Goal: Task Accomplishment & Management: Complete application form

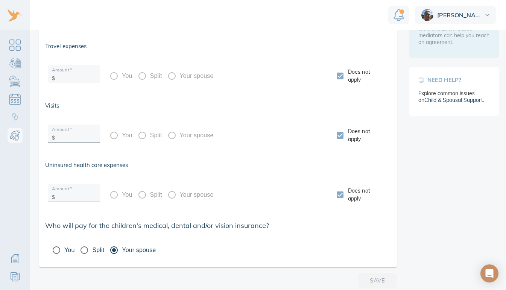
click at [488, 14] on img at bounding box center [487, 15] width 5 height 2
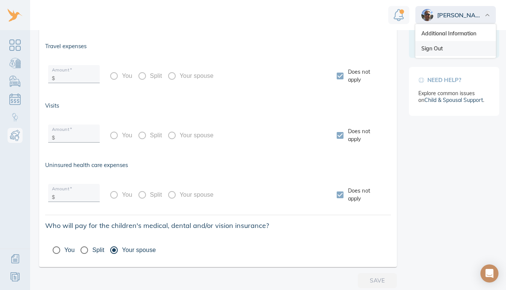
click at [433, 47] on link "Sign Out" at bounding box center [455, 48] width 81 height 15
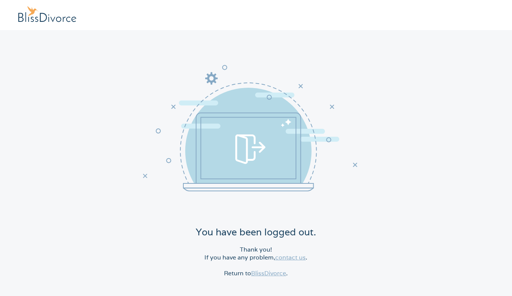
click at [262, 274] on link "BlissDivorce" at bounding box center [268, 273] width 35 height 8
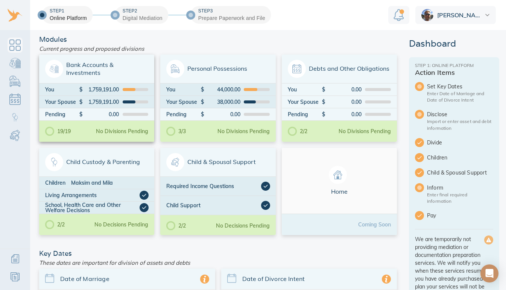
click at [135, 129] on div "No Divisions Pending" at bounding box center [122, 131] width 52 height 5
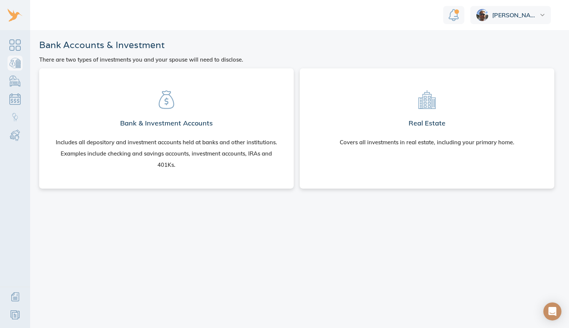
click at [180, 114] on section "Bank & Investment Accounts Includes all depository and investment accounts held…" at bounding box center [166, 126] width 242 height 105
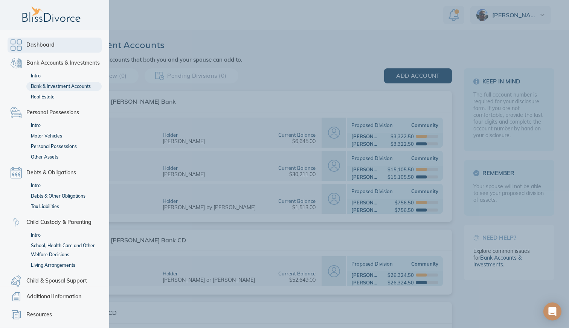
click at [15, 44] on link "Dashboard" at bounding box center [55, 45] width 94 height 15
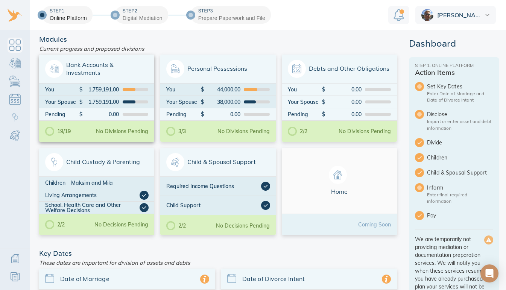
click at [128, 129] on div "No Divisions Pending" at bounding box center [122, 131] width 52 height 5
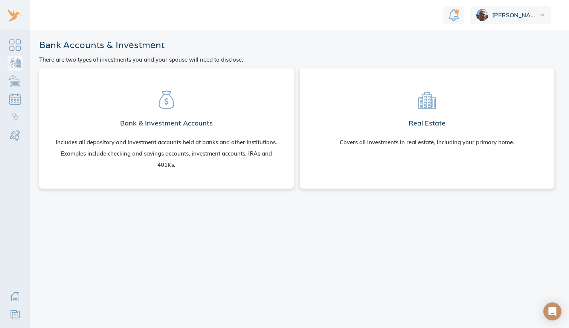
click at [409, 144] on div "Covers all investments in real estate, including your primary home." at bounding box center [426, 142] width 175 height 11
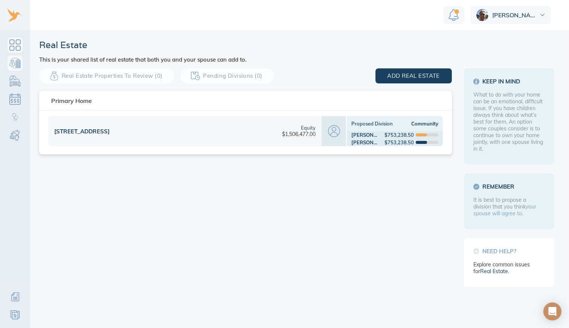
click at [17, 44] on link "Dashboard" at bounding box center [15, 45] width 15 height 15
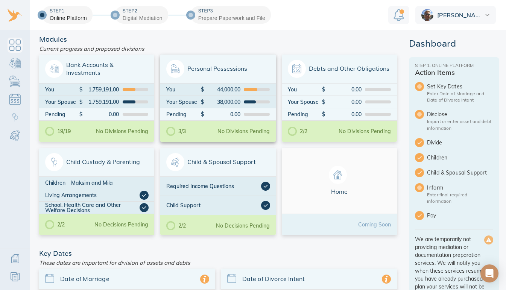
click at [193, 80] on div "Personal Possessions" at bounding box center [217, 69] width 115 height 29
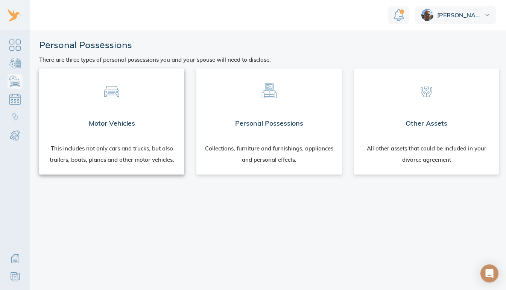
click at [134, 119] on div "Motor Vehicles" at bounding box center [111, 123] width 145 height 27
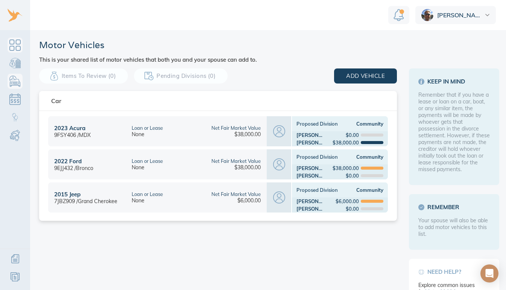
click at [16, 46] on link "Dashboard" at bounding box center [15, 45] width 15 height 15
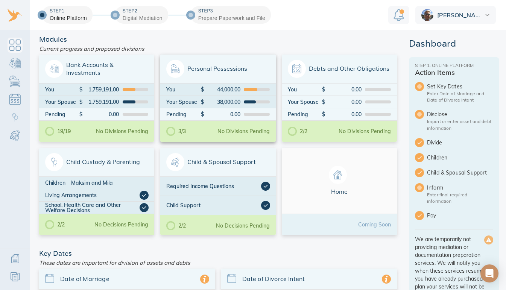
click at [183, 100] on div "Your Spouse" at bounding box center [183, 101] width 34 height 5
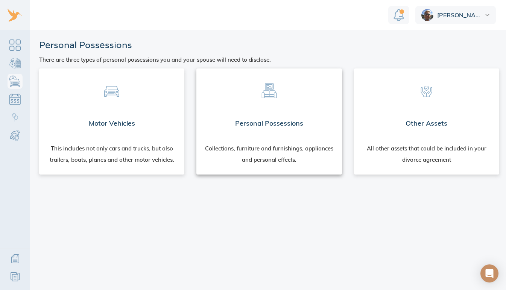
click at [257, 123] on div "Personal Possessions" at bounding box center [268, 123] width 145 height 27
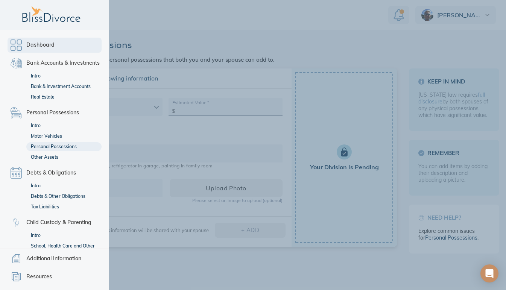
click at [15, 46] on link "Dashboard" at bounding box center [55, 45] width 94 height 15
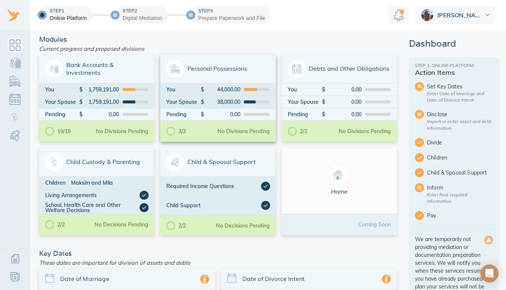
click at [246, 116] on div "Pending $ 0.00" at bounding box center [217, 114] width 115 height 12
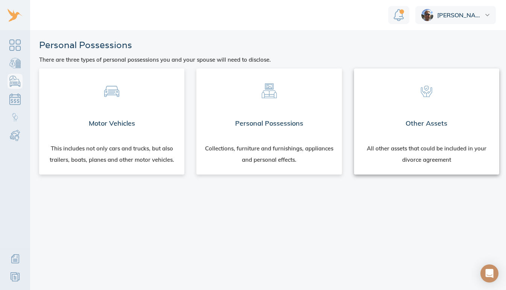
click at [423, 131] on div "Other Assets" at bounding box center [426, 123] width 145 height 27
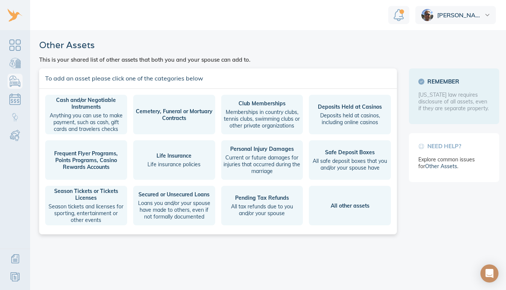
click at [171, 162] on span "Life insurance policies" at bounding box center [174, 164] width 78 height 7
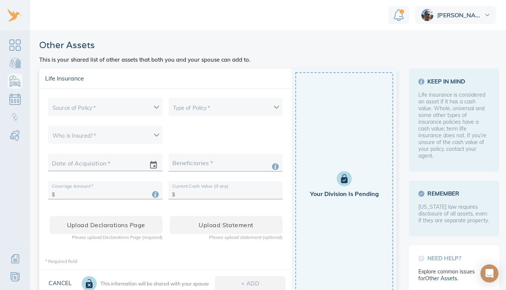
scroll to position [6, 0]
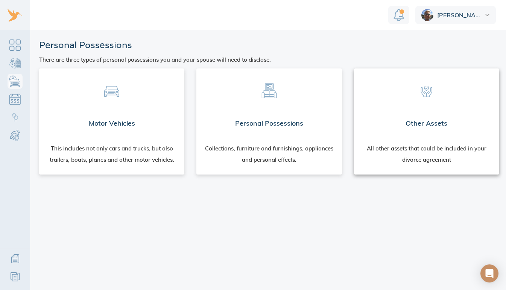
click at [378, 141] on div "All other assets that could be included in your divorce agreement" at bounding box center [426, 156] width 145 height 38
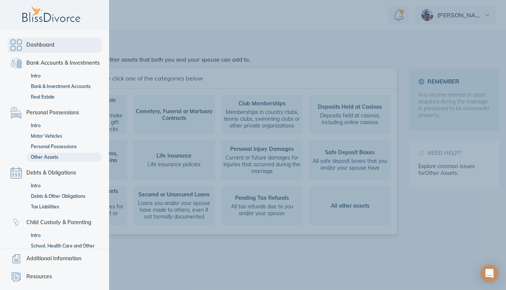
click at [36, 43] on span "Dashboard" at bounding box center [40, 45] width 28 height 9
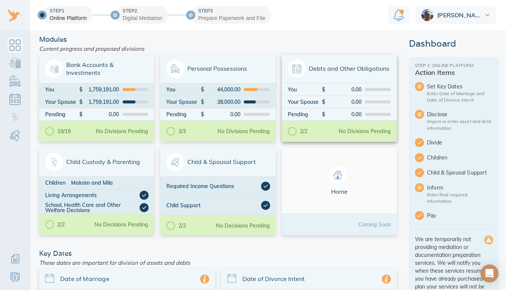
click at [309, 101] on div "Your Spouse" at bounding box center [305, 101] width 34 height 5
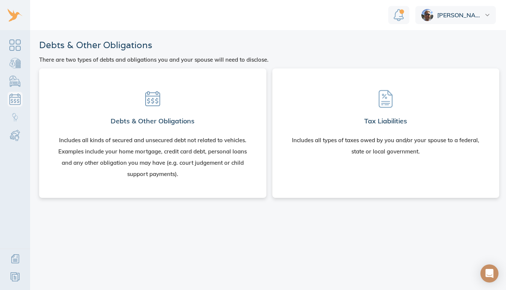
click at [174, 108] on section "Debts & Other Obligations Includes all kinds of secured and unsecured debt not …" at bounding box center [152, 131] width 215 height 114
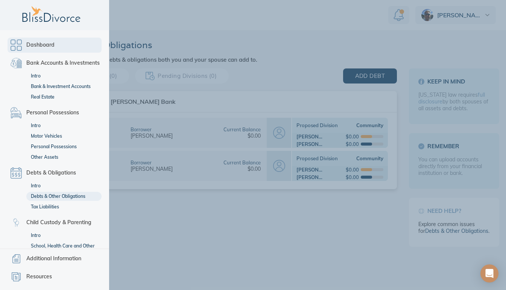
click at [35, 43] on span "Dashboard" at bounding box center [40, 45] width 28 height 9
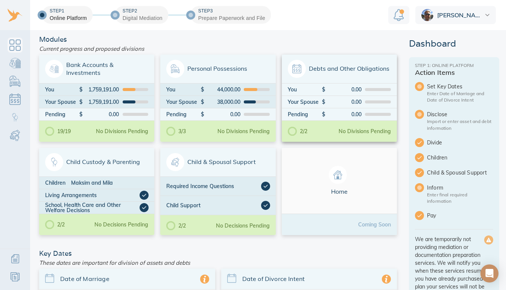
click at [313, 121] on div "2/2 No Divisions Pending" at bounding box center [339, 131] width 115 height 21
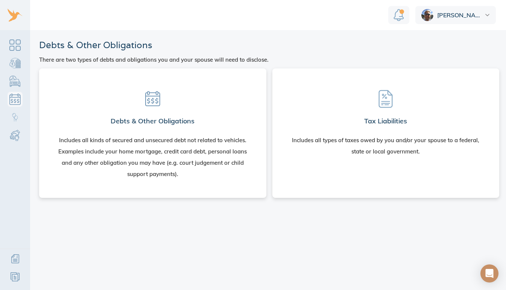
click at [381, 125] on h2 "Tax Liabilities" at bounding box center [385, 121] width 43 height 15
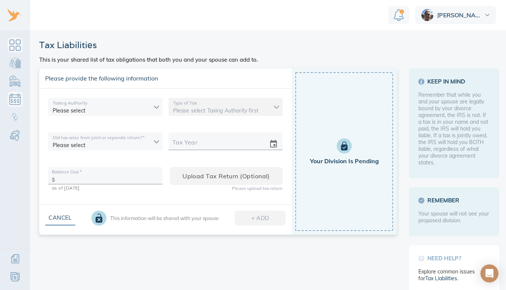
click at [17, 45] on link "Dashboard" at bounding box center [15, 45] width 15 height 15
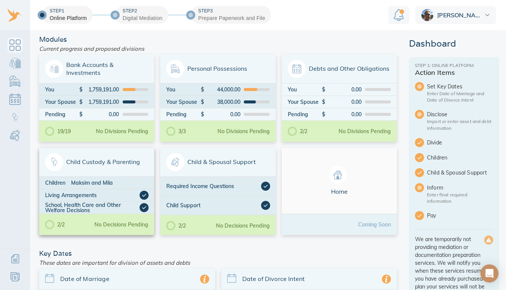
click at [97, 167] on span "Child Custody & Parenting" at bounding box center [96, 162] width 103 height 18
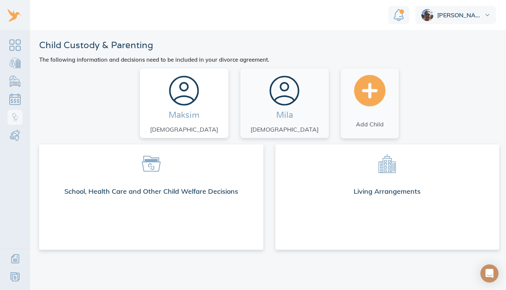
click at [199, 116] on label "Maksim" at bounding box center [184, 114] width 31 height 11
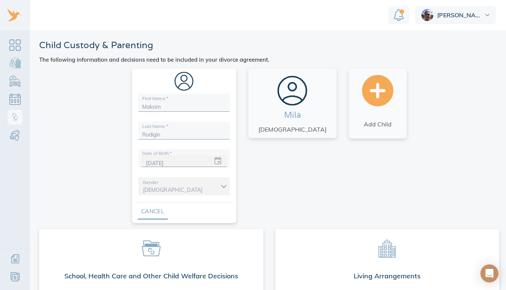
click at [156, 212] on span "Cancel" at bounding box center [153, 212] width 6 height 10
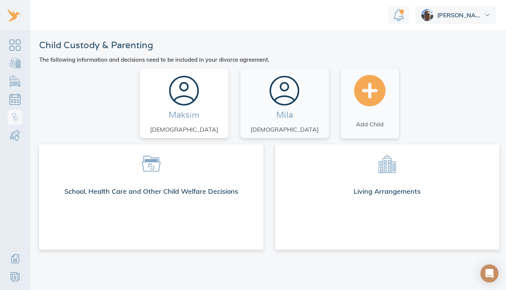
click at [194, 121] on div "Maksim 18 years old" at bounding box center [184, 103] width 82 height 63
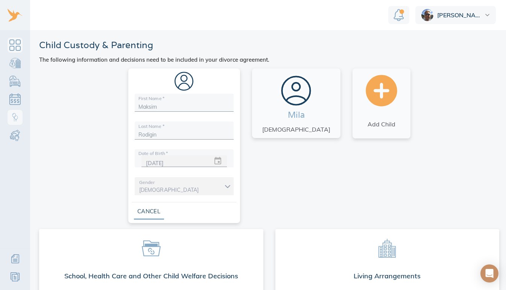
click at [14, 47] on link "Dashboard" at bounding box center [15, 45] width 15 height 15
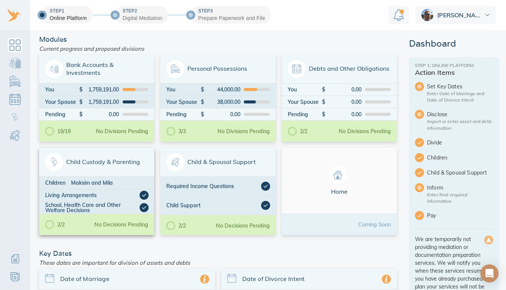
click at [108, 184] on div "Maksim and Mila" at bounding box center [110, 182] width 78 height 5
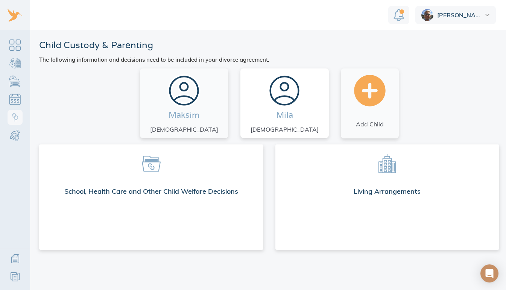
click at [276, 120] on label "Mila" at bounding box center [284, 114] width 17 height 11
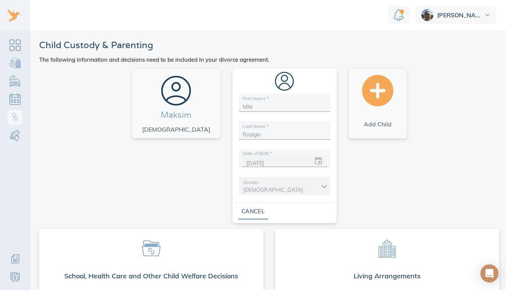
scroll to position [6, 0]
click at [217, 252] on span at bounding box center [151, 248] width 212 height 26
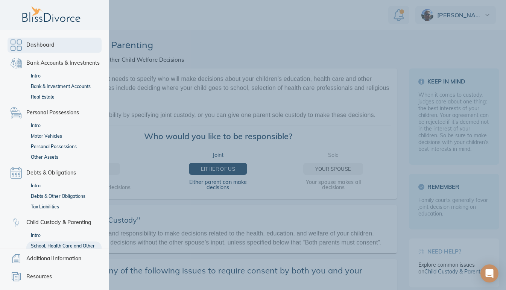
click at [15, 40] on link "Dashboard" at bounding box center [55, 45] width 94 height 15
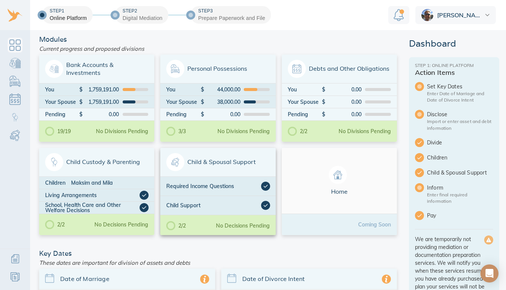
click at [201, 178] on div "Required Income Questions" at bounding box center [217, 186] width 115 height 19
click at [110, 165] on span "Child Custody & Parenting" at bounding box center [96, 162] width 103 height 18
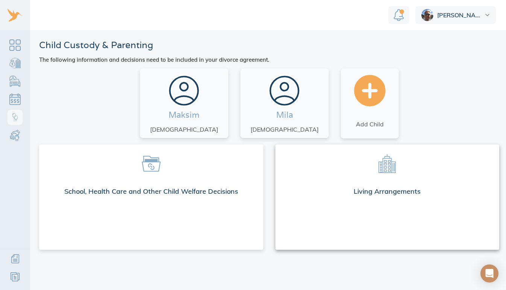
click at [370, 204] on div "Living Arrangements" at bounding box center [387, 193] width 224 height 22
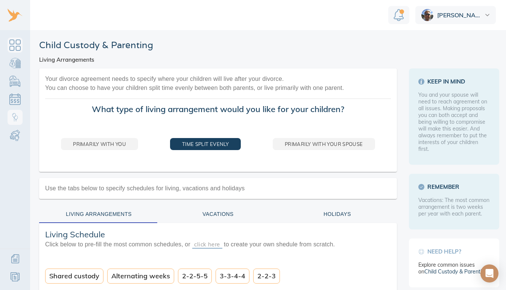
click at [17, 43] on link "Dashboard" at bounding box center [15, 45] width 15 height 15
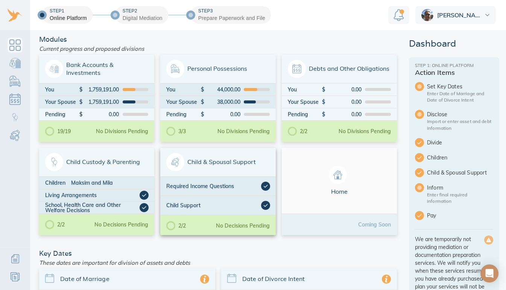
click at [209, 166] on span "Child & Spousal Support" at bounding box center [217, 162] width 103 height 18
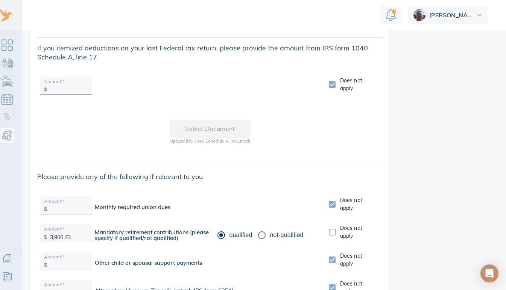
scroll to position [1113, 0]
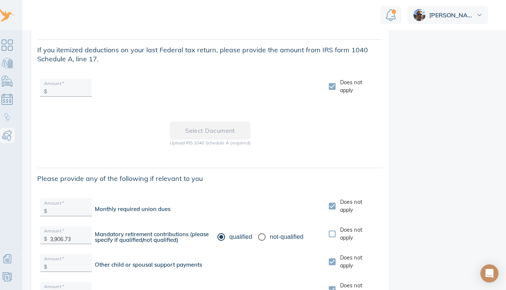
click at [330, 81] on input "Does not apply" at bounding box center [332, 87] width 16 height 16
checkbox input "false"
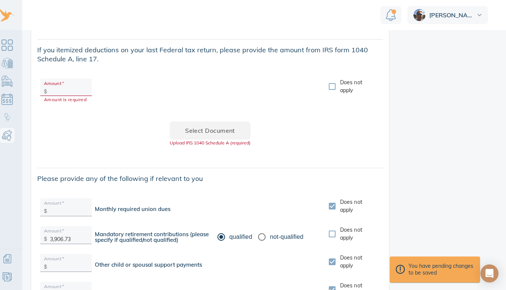
click at [68, 87] on input "text" at bounding box center [69, 90] width 38 height 12
type input "34,533"
click at [212, 128] on span "Select document" at bounding box center [210, 130] width 57 height 11
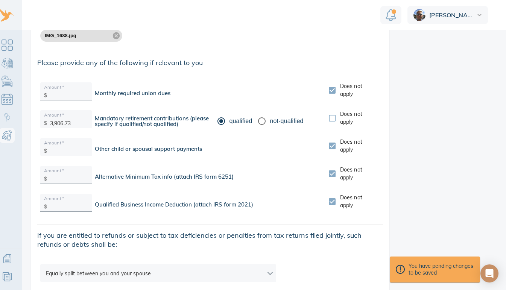
scroll to position [1244, 0]
drag, startPoint x: 76, startPoint y: 117, endPoint x: 47, endPoint y: 121, distance: 28.9
click at [47, 121] on div "$ 3,906.73" at bounding box center [66, 120] width 52 height 15
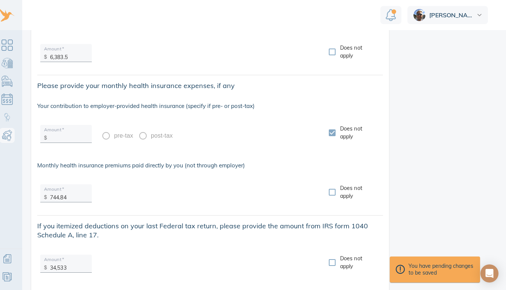
scroll to position [0, 0]
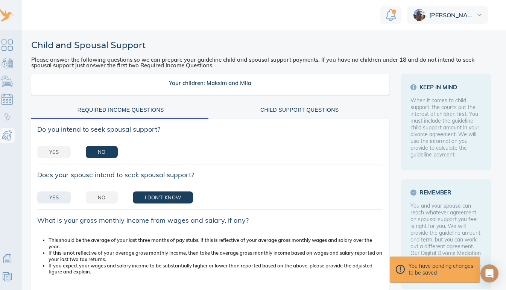
type input "4,136.91"
click at [59, 192] on button "Yes" at bounding box center [53, 198] width 33 height 12
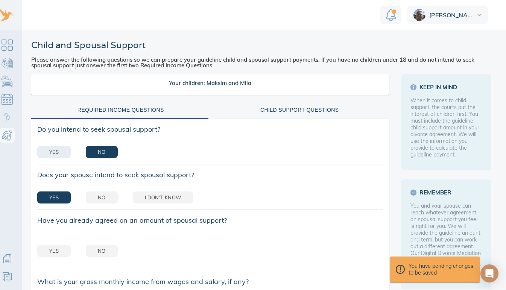
click at [64, 149] on button "Yes" at bounding box center [53, 152] width 33 height 12
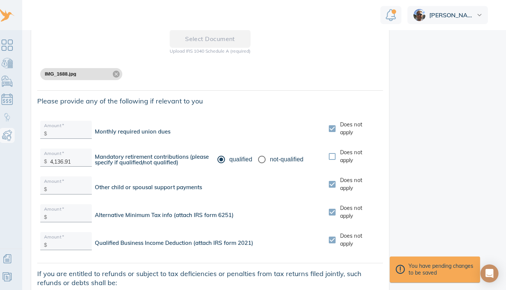
scroll to position [1336, 0]
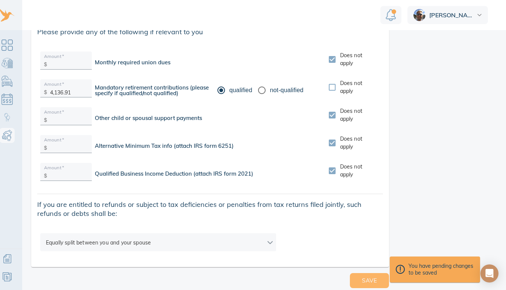
click at [362, 276] on span "Save" at bounding box center [369, 281] width 15 height 10
click at [372, 276] on span "Save" at bounding box center [369, 281] width 15 height 10
click at [367, 276] on span "Save" at bounding box center [369, 281] width 15 height 10
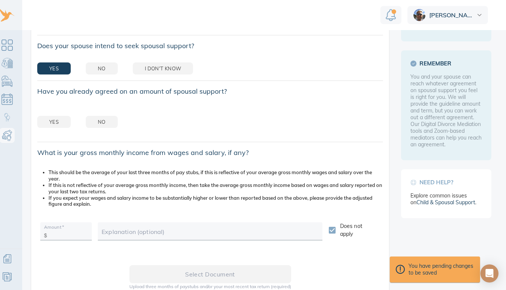
scroll to position [0, 0]
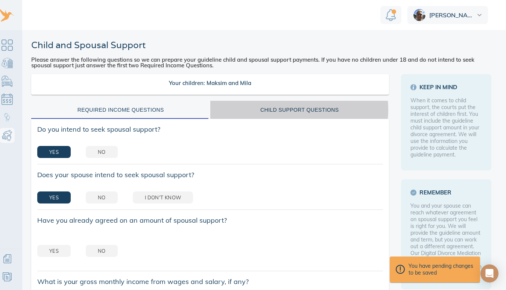
click at [284, 105] on div "Child Support Questions" at bounding box center [300, 109] width 170 height 9
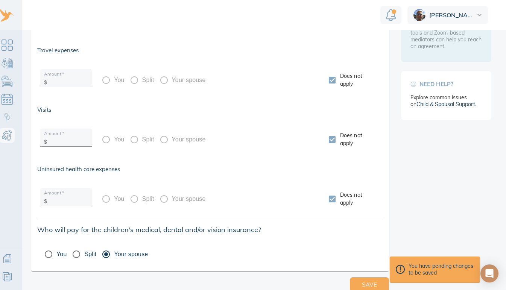
scroll to position [231, 0]
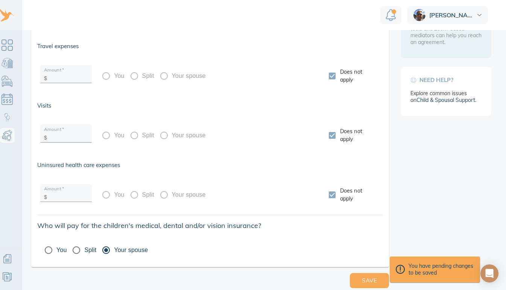
click at [135, 187] on label "Split" at bounding box center [140, 195] width 28 height 16
click at [329, 190] on input "Does not apply" at bounding box center [332, 195] width 16 height 16
checkbox input "false"
click at [135, 189] on input "Split" at bounding box center [134, 195] width 16 height 16
radio input "true"
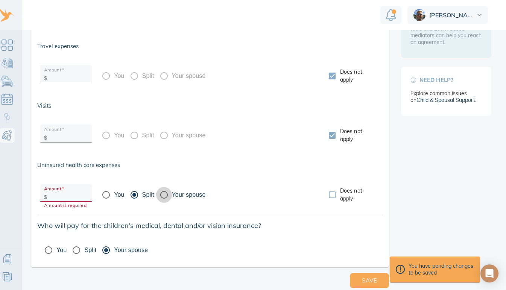
click at [166, 189] on input "Your spouse" at bounding box center [164, 195] width 16 height 16
radio input "true"
click at [329, 190] on input "Does not apply" at bounding box center [332, 195] width 16 height 16
checkbox input "true"
click at [135, 188] on label "Split" at bounding box center [140, 195] width 28 height 16
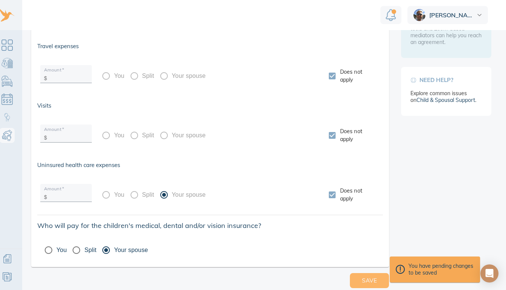
click at [362, 276] on span "Save" at bounding box center [369, 281] width 15 height 10
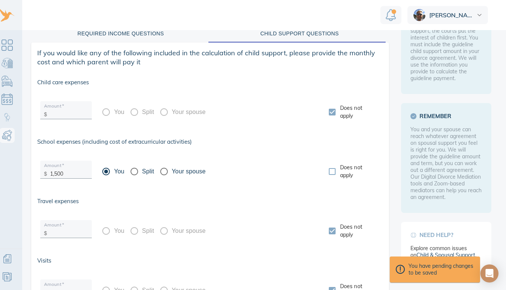
scroll to position [0, 0]
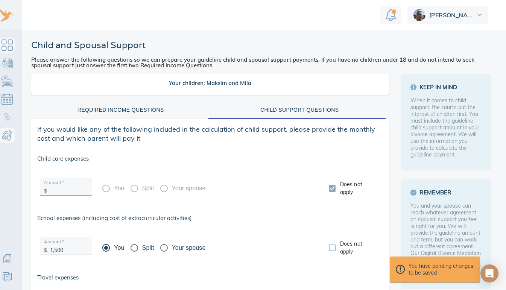
click at [10, 38] on link "Dashboard" at bounding box center [7, 45] width 15 height 15
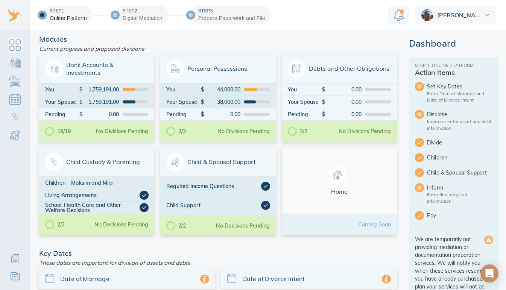
scroll to position [6, 0]
click at [348, 176] on span "Home" at bounding box center [339, 181] width 103 height 30
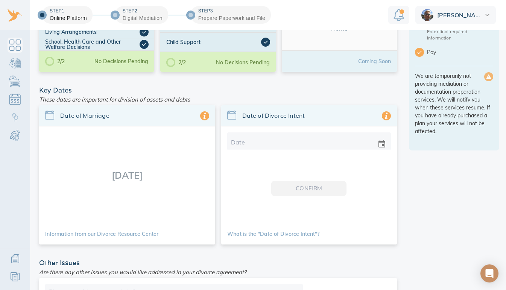
scroll to position [174, 0]
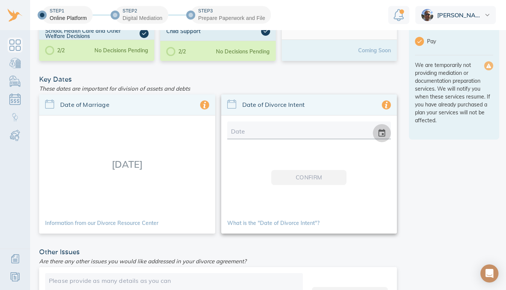
click at [377, 129] on icon "change date" at bounding box center [381, 133] width 9 height 9
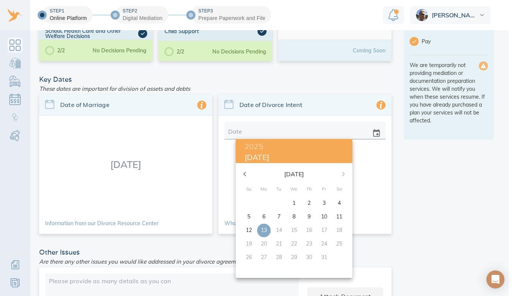
click at [293, 205] on p "1" at bounding box center [293, 203] width 3 height 8
type input "[DATE]"
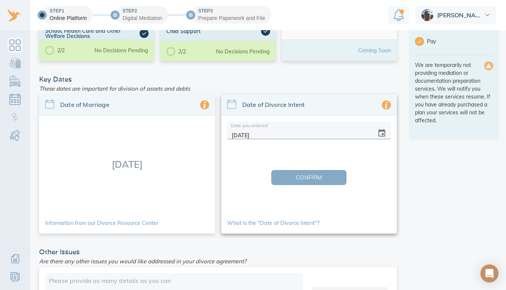
click at [315, 179] on span "Confirm" at bounding box center [308, 178] width 51 height 10
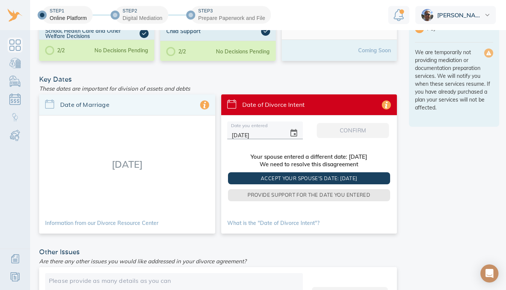
click at [420, 144] on aside "Dashboard Step 1: Online Platform Action Items Set Key Dates Disclose Import or…" at bounding box center [454, 114] width 90 height 499
drag, startPoint x: 271, startPoint y: 133, endPoint x: 214, endPoint y: 131, distance: 56.9
click at [214, 131] on div "Date of Marriage [DATE] Information from our Divorce Resource Center Date of Di…" at bounding box center [218, 163] width 364 height 145
click at [272, 193] on span "Provide support for the date you entered" at bounding box center [309, 195] width 138 height 9
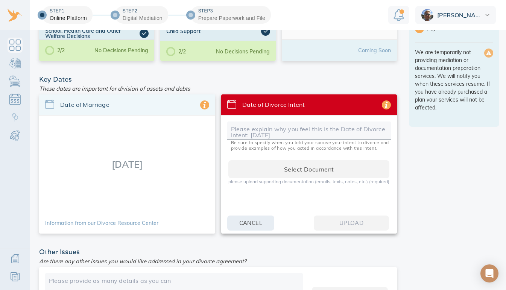
click at [261, 225] on span "Cancel" at bounding box center [250, 223] width 23 height 10
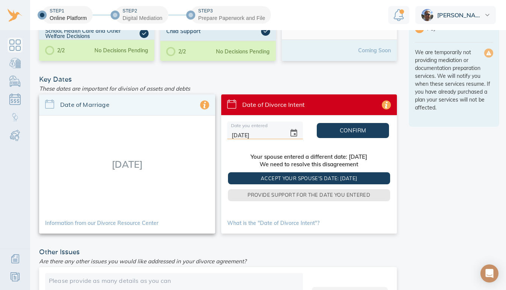
drag, startPoint x: 268, startPoint y: 134, endPoint x: 202, endPoint y: 138, distance: 65.6
click at [202, 138] on div "Date of Marriage [DATE] Information from our Divorce Resource Center Date of Di…" at bounding box center [218, 163] width 364 height 145
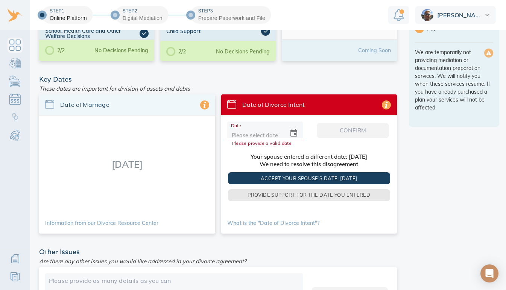
click at [427, 176] on aside "Dashboard Step 1: Online Platform Action Items Set Key Dates Disclose Import or…" at bounding box center [454, 114] width 90 height 499
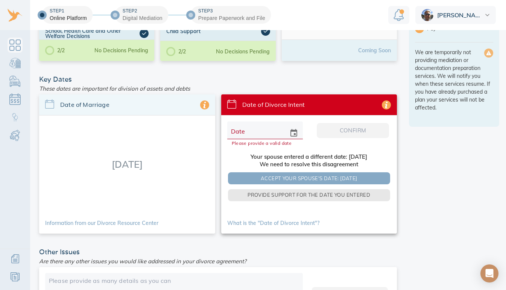
click at [304, 178] on span "Accept your spouse's date: [DATE]" at bounding box center [309, 178] width 138 height 9
type input "[DATE]"
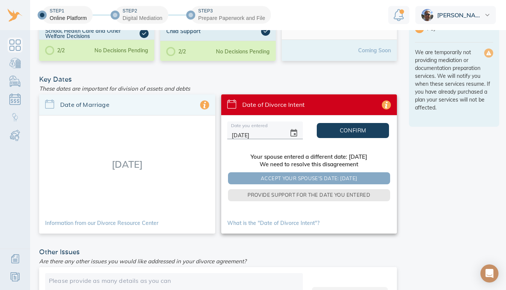
click at [304, 178] on span "Accept your spouse's date: [DATE]" at bounding box center [309, 178] width 138 height 9
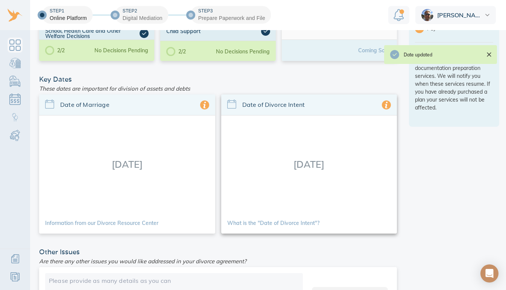
click at [312, 166] on div "[DATE]" at bounding box center [309, 164] width 176 height 97
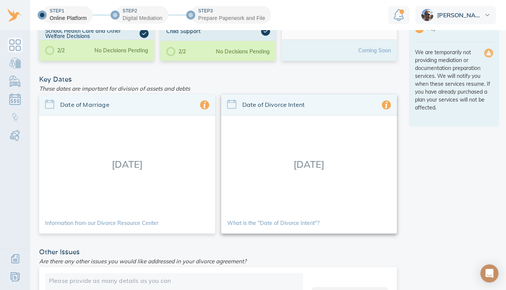
click at [289, 106] on span "Date of Divorce Intent" at bounding box center [312, 104] width 140 height 9
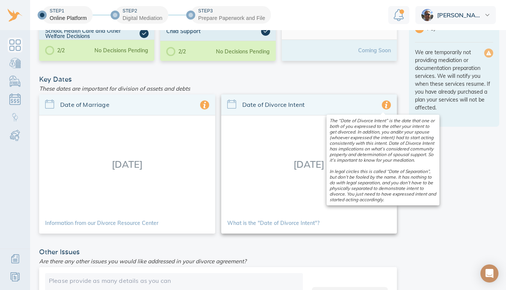
click at [383, 108] on icon at bounding box center [386, 104] width 9 height 9
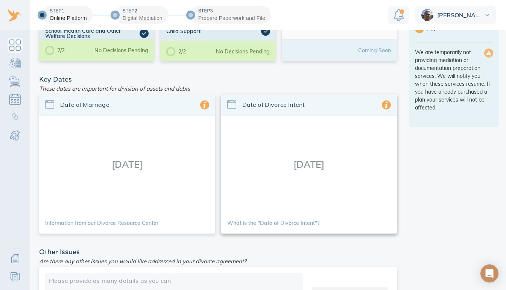
click at [301, 165] on div "[DATE]" at bounding box center [309, 164] width 176 height 97
click at [309, 225] on link "What is the "Date of Divorce Intent"?" at bounding box center [273, 222] width 92 height 5
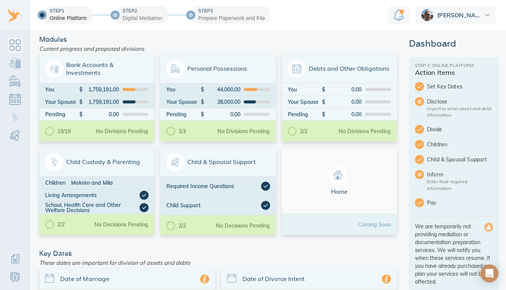
scroll to position [5, 0]
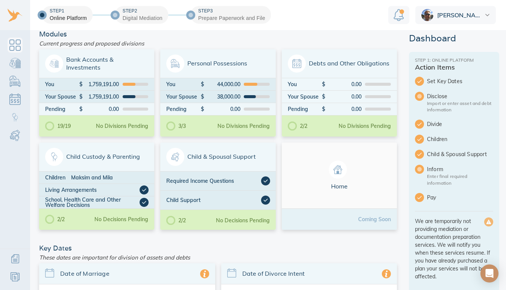
click at [487, 15] on img at bounding box center [487, 15] width 5 height 2
click at [435, 49] on link "Sign Out" at bounding box center [455, 48] width 81 height 15
